Goal: Task Accomplishment & Management: Complete application form

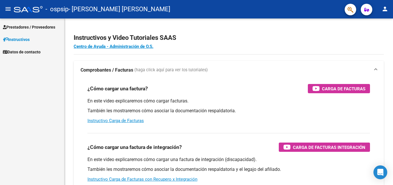
click at [27, 27] on span "Prestadores / Proveedores" at bounding box center [29, 27] width 52 height 6
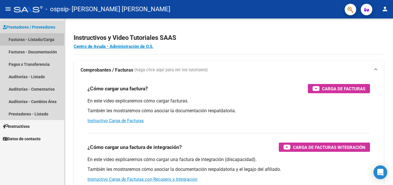
click at [20, 39] on link "Facturas - Listado/Carga" at bounding box center [32, 39] width 64 height 12
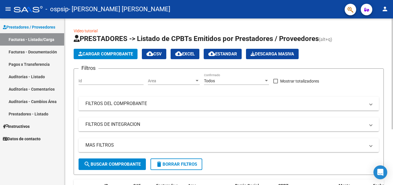
click at [92, 53] on span "Cargar Comprobante" at bounding box center [105, 53] width 55 height 5
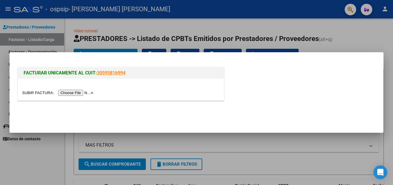
click at [79, 94] on input "file" at bounding box center [58, 93] width 73 height 6
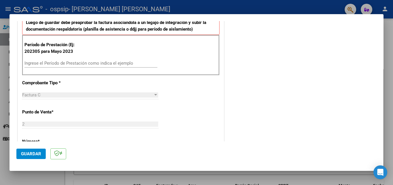
scroll to position [155, 0]
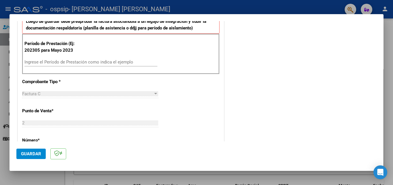
click at [65, 60] on input "Ingrese el Período de Prestación como indica el ejemplo" at bounding box center [90, 61] width 133 height 5
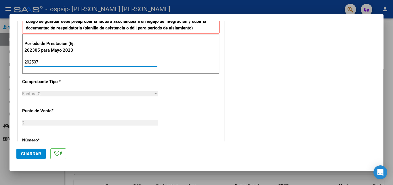
type input "202507"
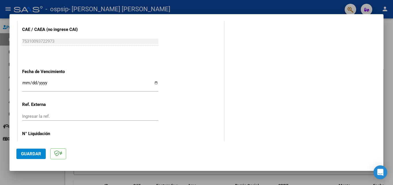
scroll to position [376, 0]
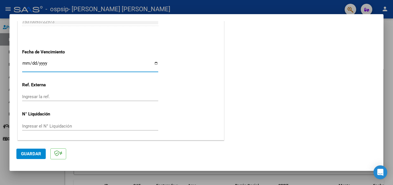
click at [38, 63] on input "Ingresar la fecha" at bounding box center [90, 65] width 136 height 9
type input "[DATE]"
click at [31, 153] on span "Guardar" at bounding box center [31, 153] width 20 height 5
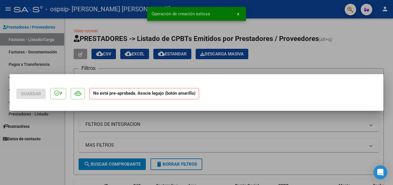
scroll to position [0, 0]
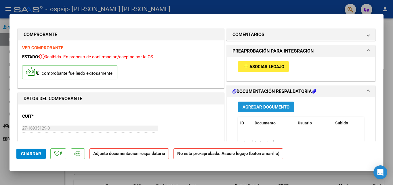
click at [268, 107] on span "Agregar Documento" at bounding box center [266, 106] width 47 height 5
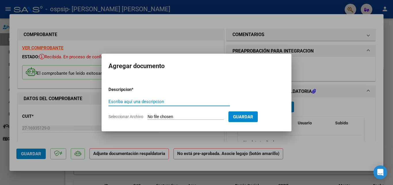
click at [154, 101] on input "Escriba aquí una descripcion" at bounding box center [170, 101] width 122 height 5
type input "Asistencia [PERSON_NAME]"
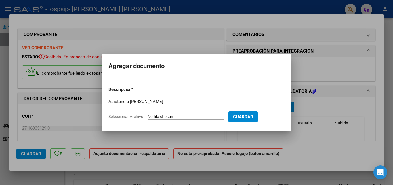
click at [128, 116] on span "Seleccionar Archivo" at bounding box center [126, 116] width 35 height 5
click at [148, 116] on input "Seleccionar Archivo" at bounding box center [186, 116] width 76 height 5
type input "C:\fakepath\ASIST [PERSON_NAME]pdf"
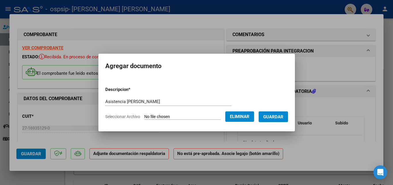
click at [278, 117] on span "Guardar" at bounding box center [273, 116] width 20 height 5
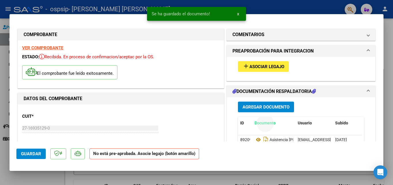
drag, startPoint x: 278, startPoint y: 117, endPoint x: 270, endPoint y: 101, distance: 18.7
click at [270, 101] on div "Agregar Documento ID Documento Usuario Subido Acción 89209 Asistencia [PERSON_N…" at bounding box center [301, 154] width 135 height 115
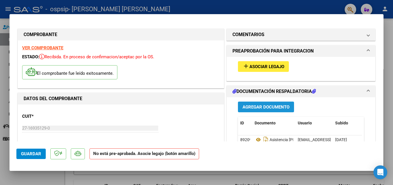
click at [269, 106] on span "Agregar Documento" at bounding box center [266, 106] width 47 height 5
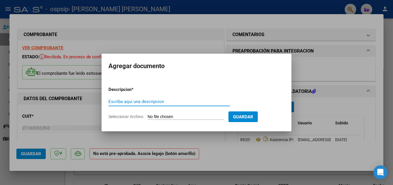
click at [181, 103] on input "Escriba aquí una descripcion" at bounding box center [170, 101] width 122 height 5
type input "Autorización"
click at [136, 116] on span "Seleccionar Archivo" at bounding box center [126, 116] width 35 height 5
click at [148, 116] on input "Seleccionar Archivo" at bounding box center [186, 116] width 76 height 5
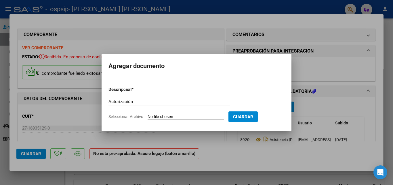
type input "C:\fakepath\Autorizacion fono.pdf"
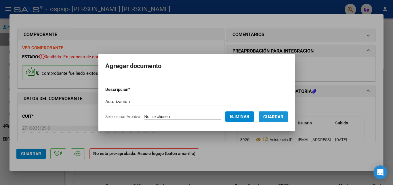
click at [278, 116] on span "Guardar" at bounding box center [273, 116] width 20 height 5
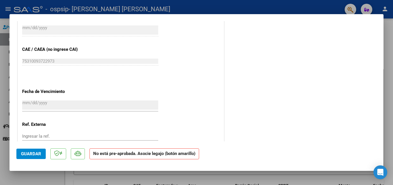
scroll to position [380, 0]
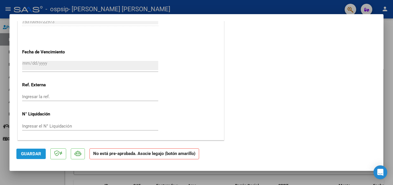
click at [32, 153] on span "Guardar" at bounding box center [31, 153] width 20 height 5
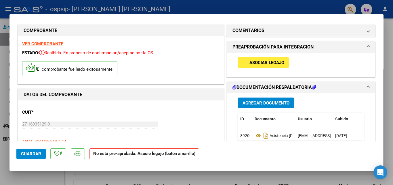
scroll to position [0, 0]
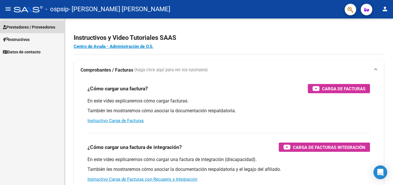
click at [18, 27] on span "Prestadores / Proveedores" at bounding box center [29, 27] width 52 height 6
click at [37, 26] on span "Prestadores / Proveedores" at bounding box center [29, 27] width 52 height 6
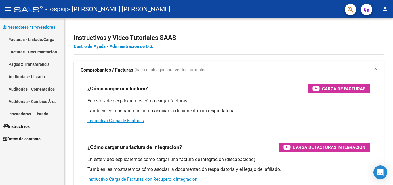
click at [32, 41] on link "Facturas - Listado/Carga" at bounding box center [32, 39] width 64 height 12
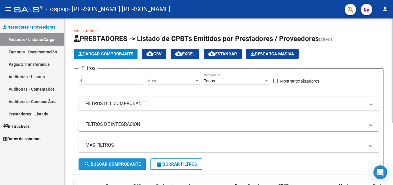
click at [94, 165] on span "search Buscar Comprobante" at bounding box center [112, 163] width 57 height 5
drag, startPoint x: 391, startPoint y: 63, endPoint x: 393, endPoint y: 108, distance: 44.7
click at [393, 108] on div "Video tutorial PRESTADORES -> Listado de CPBTs Emitidos por Prestadores / Prove…" at bounding box center [230, 148] width 330 height 260
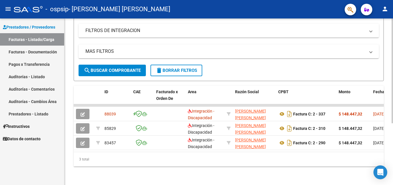
scroll to position [98, 0]
click at [393, 179] on div at bounding box center [392, 132] width 1 height 105
click at [316, 154] on div "3 total" at bounding box center [229, 159] width 310 height 14
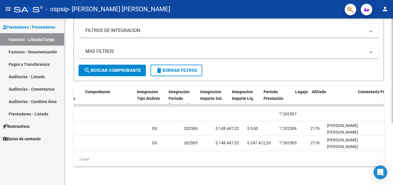
scroll to position [0, 576]
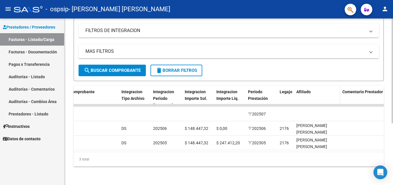
click at [336, 86] on datatable-header-cell "Afiliado" at bounding box center [317, 98] width 46 height 25
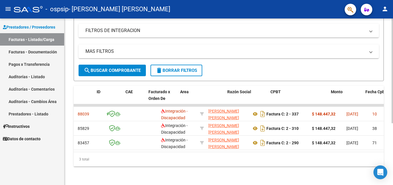
scroll to position [0, 0]
